Goal: Task Accomplishment & Management: Manage account settings

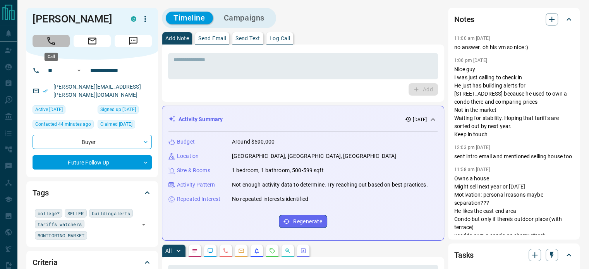
click at [50, 38] on icon "Call" at bounding box center [51, 41] width 8 height 8
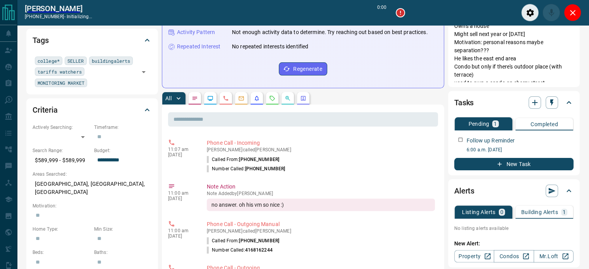
scroll to position [192, 0]
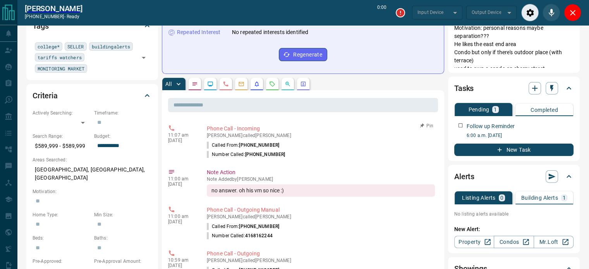
type input "*******"
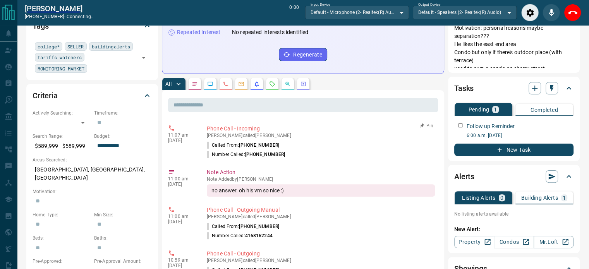
scroll to position [0, 0]
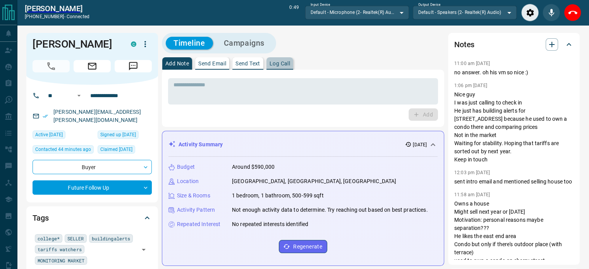
click at [275, 64] on p "Log Call" at bounding box center [280, 63] width 21 height 5
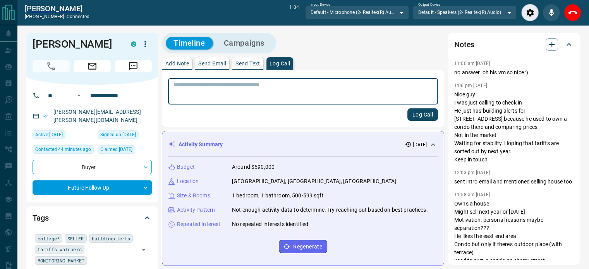
scroll to position [203, 0]
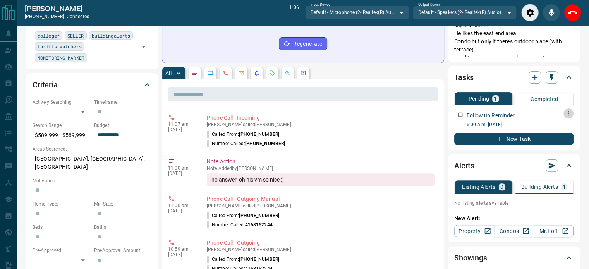
click at [569, 112] on icon "button" at bounding box center [568, 114] width 1 height 4
click at [550, 138] on icon at bounding box center [548, 140] width 3 height 4
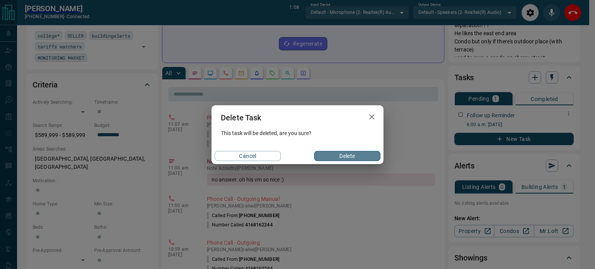
click at [358, 157] on button "Delete" at bounding box center [347, 156] width 66 height 10
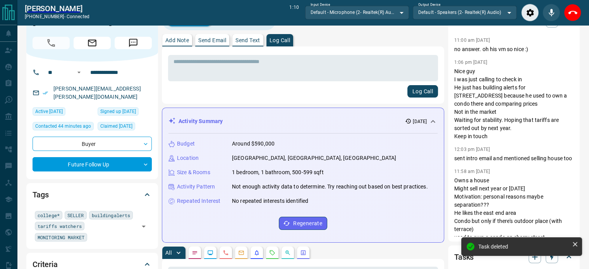
scroll to position [0, 0]
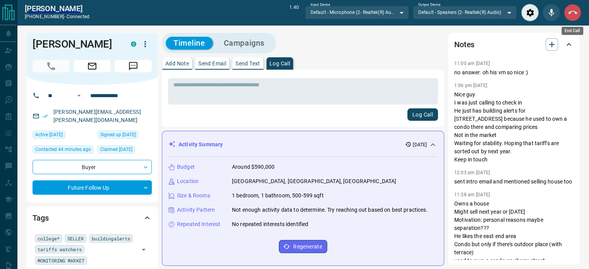
click at [575, 13] on icon "End Call" at bounding box center [572, 12] width 9 height 3
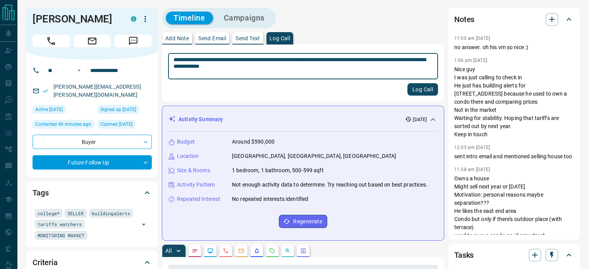
type textarea "**********"
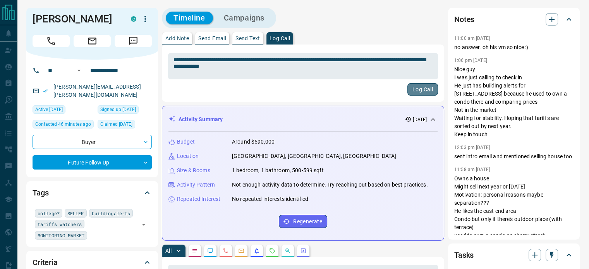
click at [425, 90] on button "Log Call" at bounding box center [423, 89] width 31 height 12
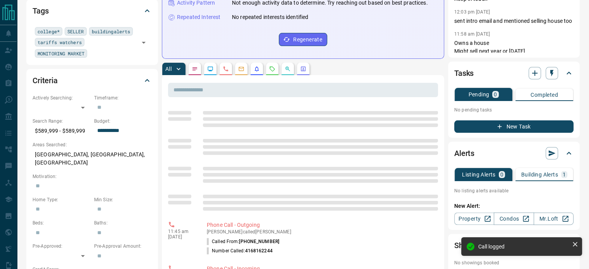
scroll to position [177, 0]
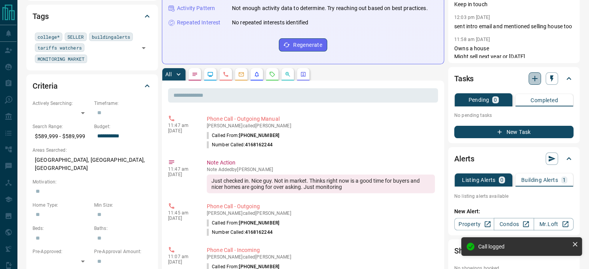
click at [537, 79] on icon "button" at bounding box center [534, 78] width 5 height 5
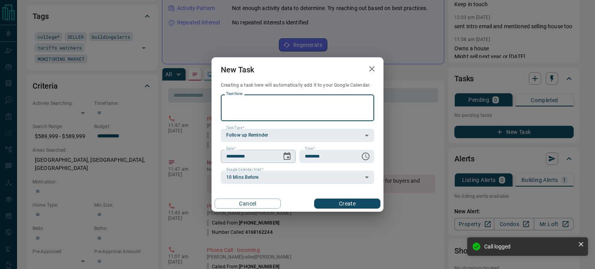
click at [290, 158] on icon "Choose date, selected date is Oct 16, 2025" at bounding box center [287, 156] width 7 height 8
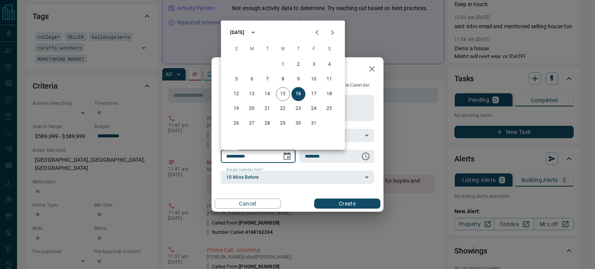
click at [333, 35] on icon "Next month" at bounding box center [332, 32] width 9 height 9
click at [280, 95] on button "14" at bounding box center [283, 94] width 14 height 14
type input "**********"
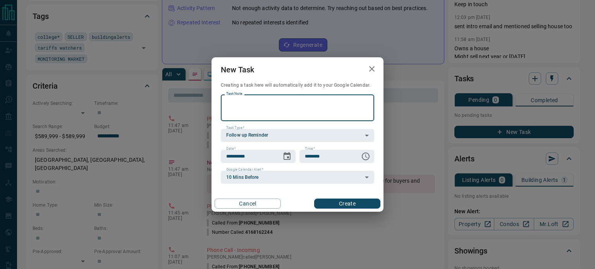
click at [302, 100] on textarea "Task Note" at bounding box center [297, 108] width 143 height 20
type textarea "**********"
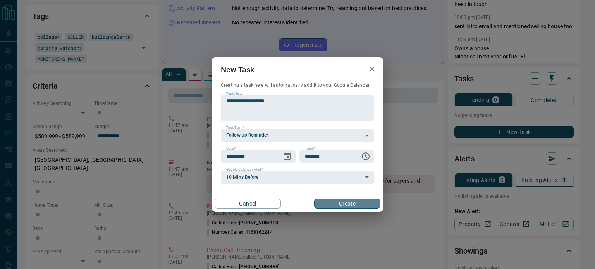
click at [340, 208] on button "Create" at bounding box center [347, 204] width 66 height 10
